Goal: Find specific page/section: Find specific page/section

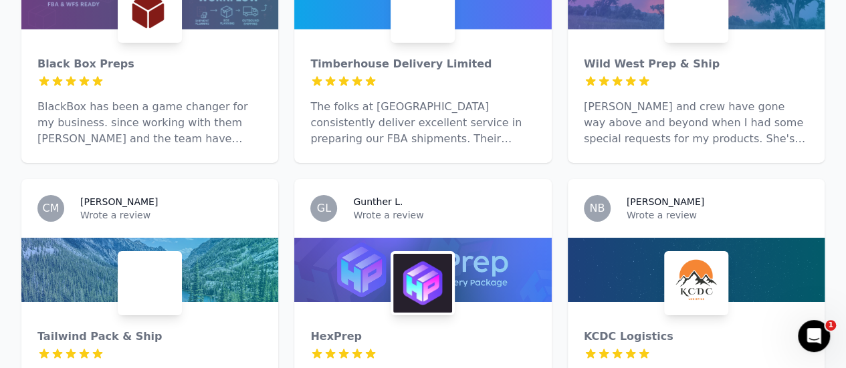
scroll to position [2255, 0]
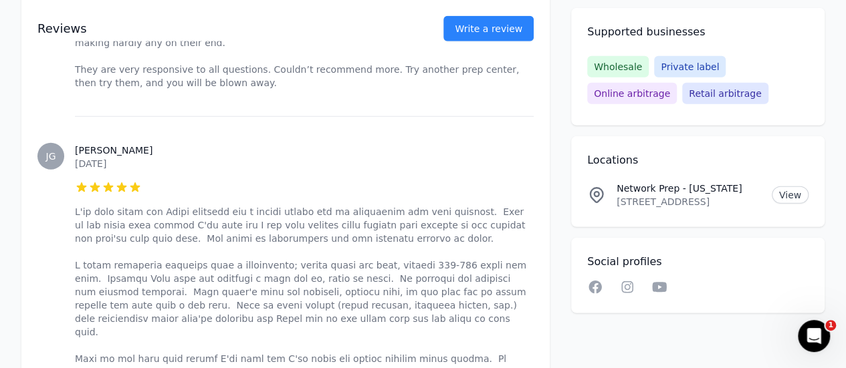
scroll to position [1712, 0]
